Goal: Task Accomplishment & Management: Use online tool/utility

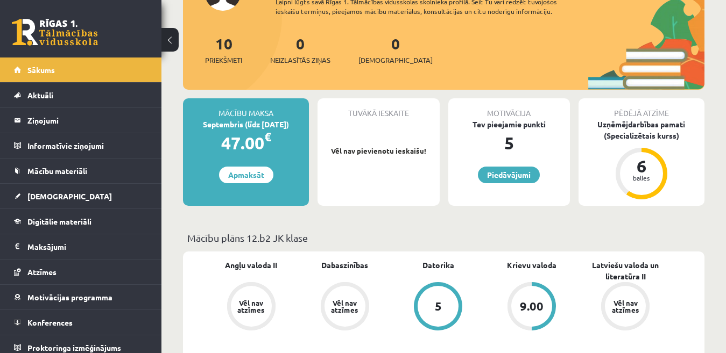
scroll to position [54, 0]
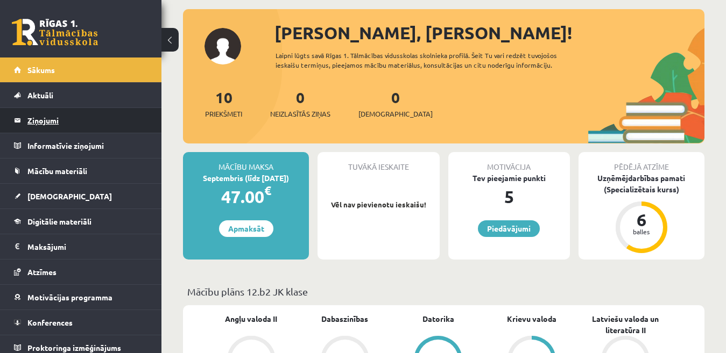
click at [43, 122] on legend "Ziņojumi 0" at bounding box center [87, 120] width 121 height 25
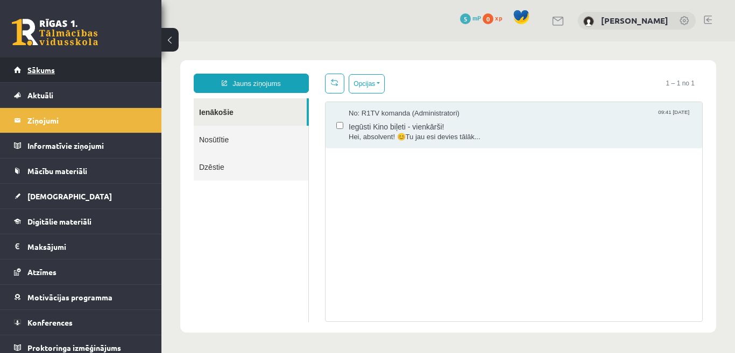
click at [42, 69] on span "Sākums" at bounding box center [40, 70] width 27 height 10
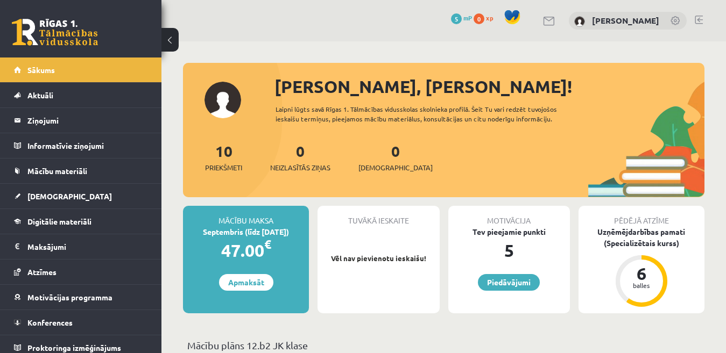
click at [698, 22] on link at bounding box center [699, 20] width 8 height 9
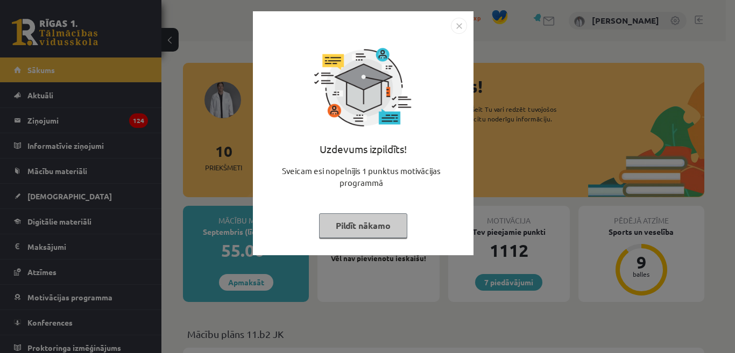
click at [367, 233] on button "Pildīt nākamo" at bounding box center [363, 226] width 88 height 25
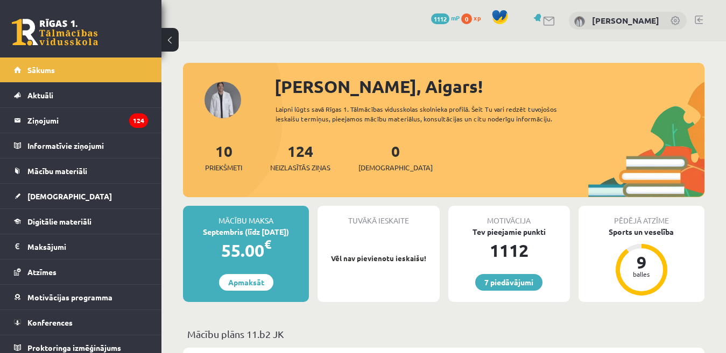
click at [698, 19] on link at bounding box center [699, 20] width 8 height 9
